Goal: Find specific page/section: Find specific page/section

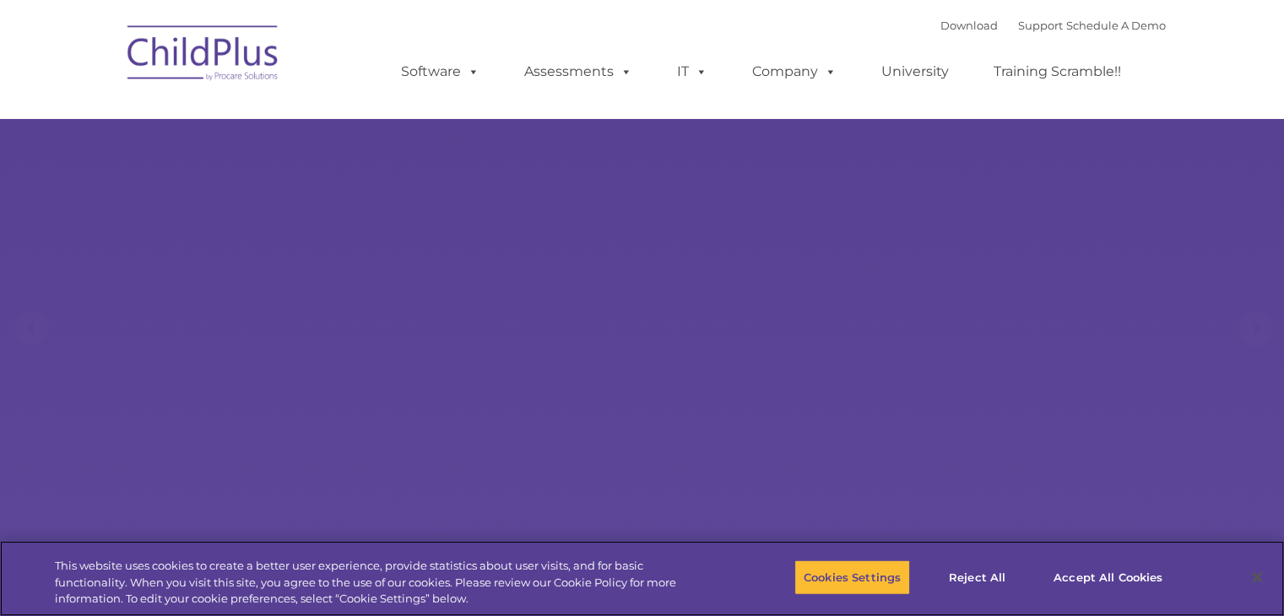
select select "MEDIUM"
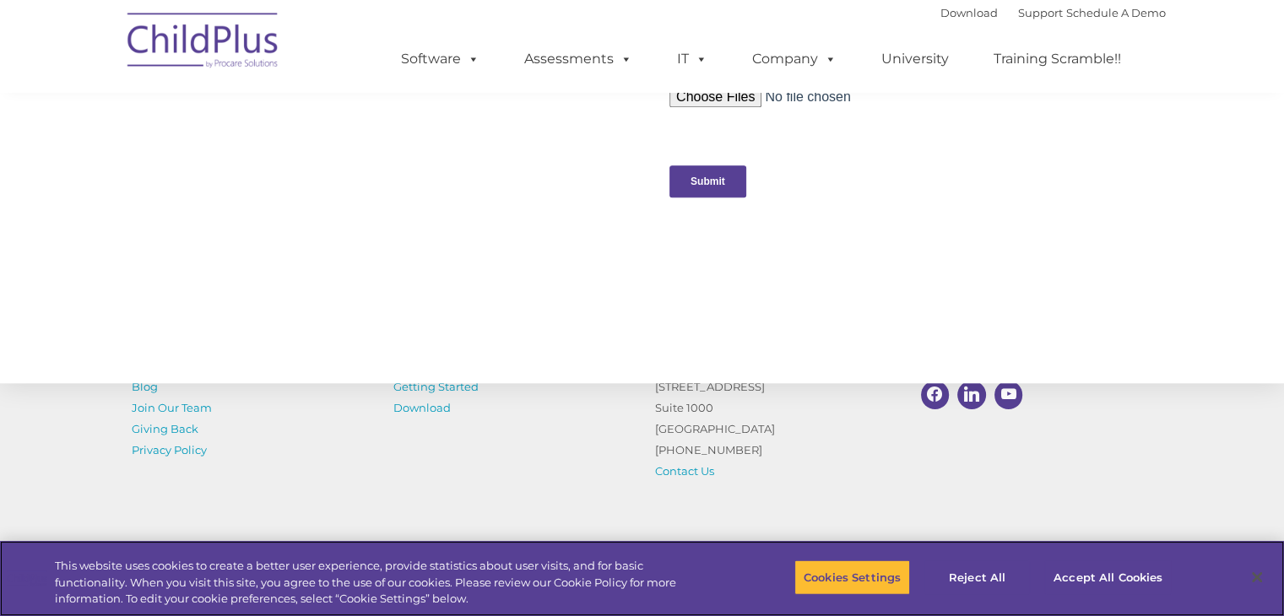
scroll to position [1870, 0]
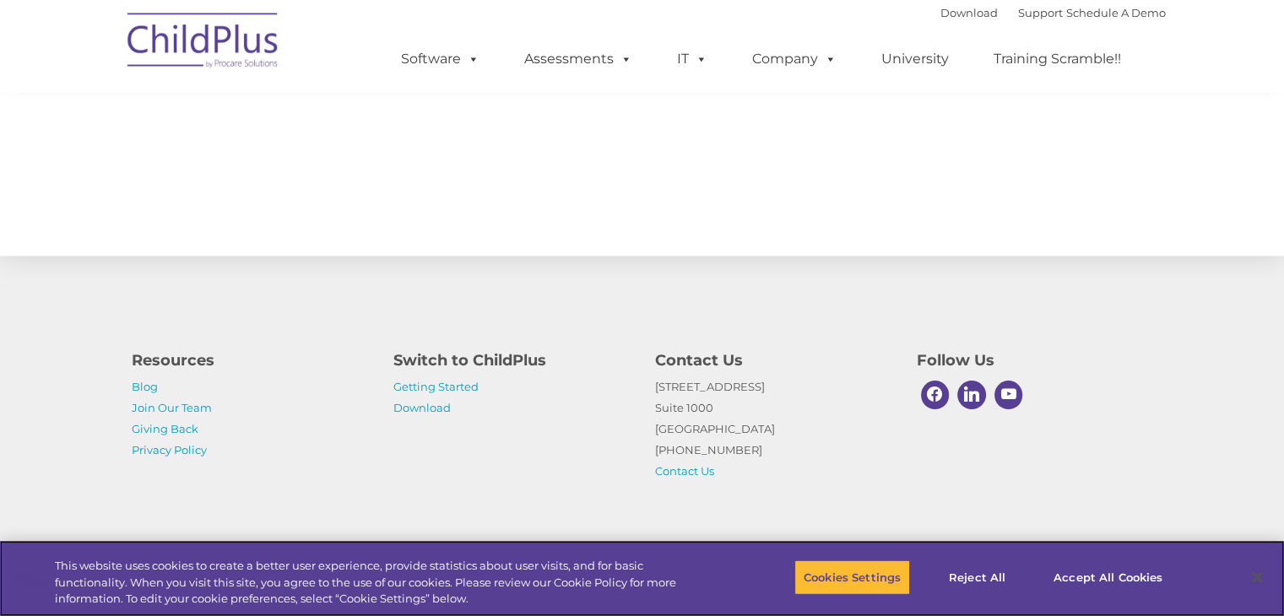
drag, startPoint x: 1289, startPoint y: 55, endPoint x: 1296, endPoint y: 518, distance: 462.8
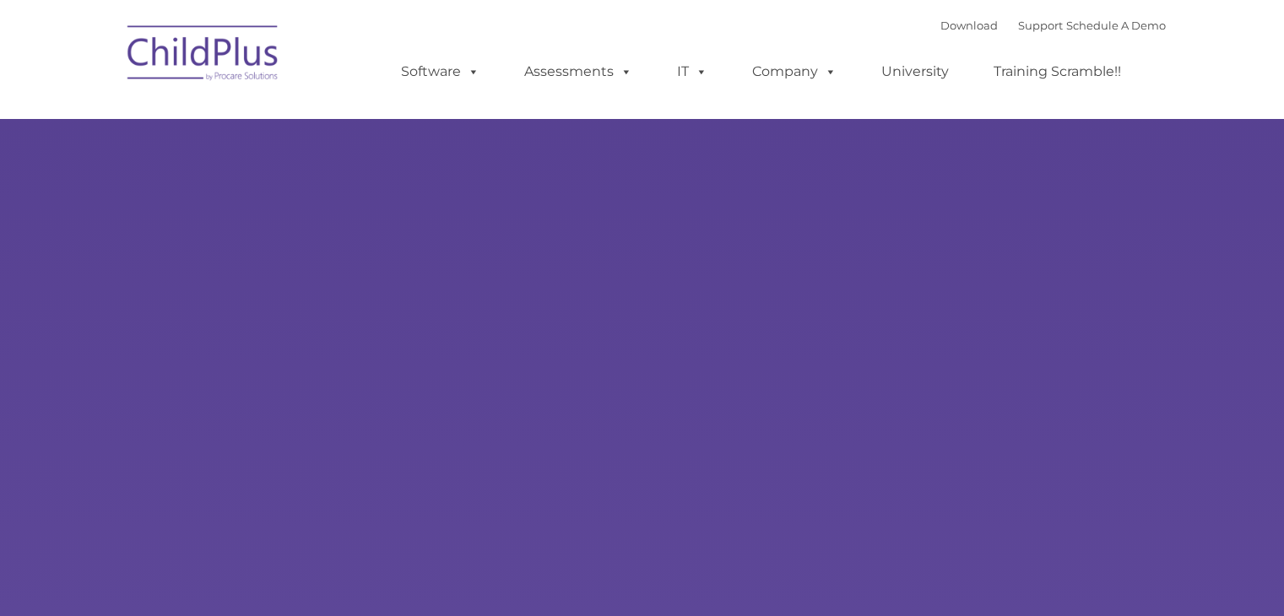
type input ""
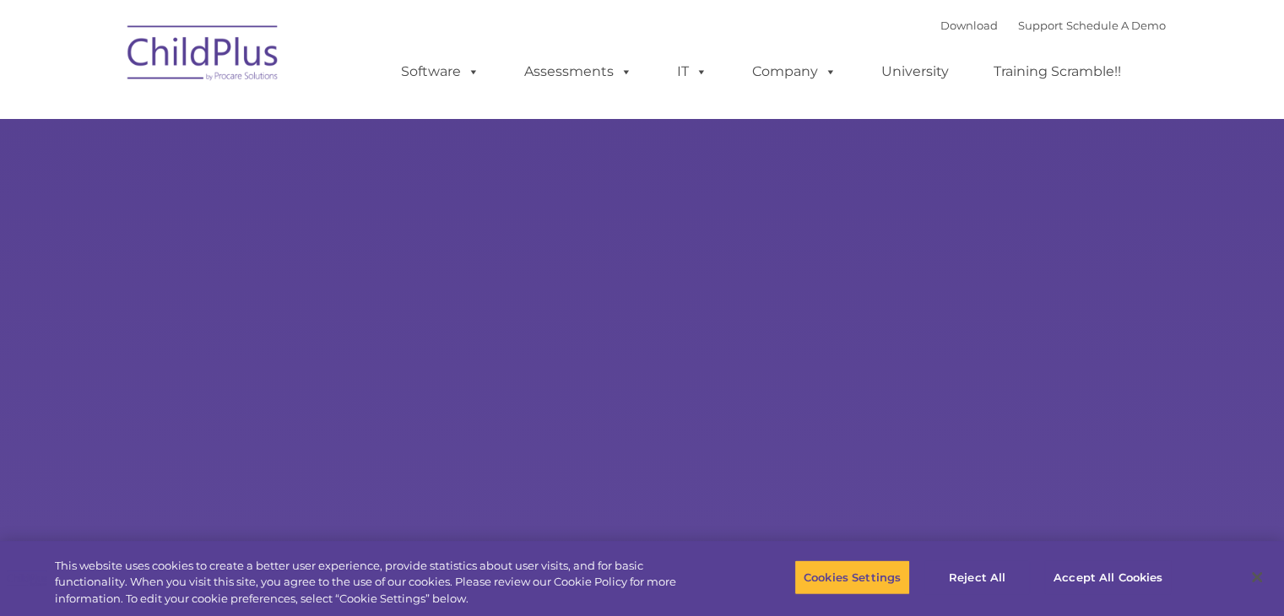
select select "MEDIUM"
